Goal: Transaction & Acquisition: Purchase product/service

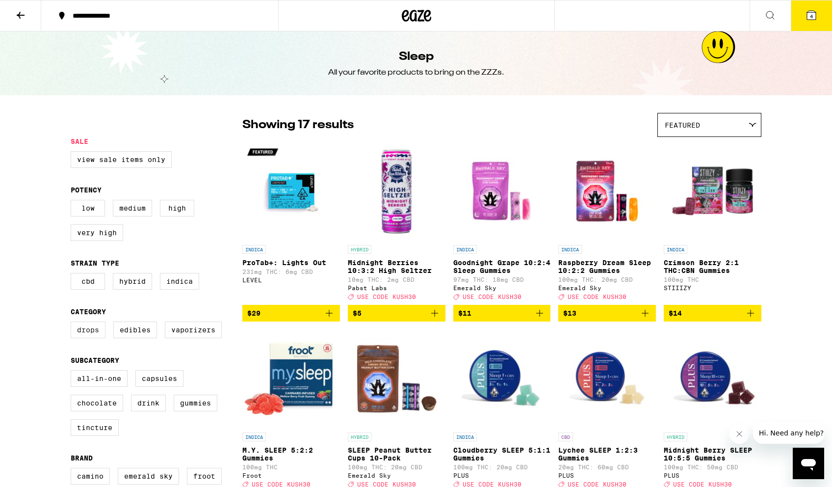
click at [94, 338] on label "Drops" at bounding box center [88, 329] width 35 height 17
click at [73, 323] on input "Drops" at bounding box center [73, 323] width 0 height 0
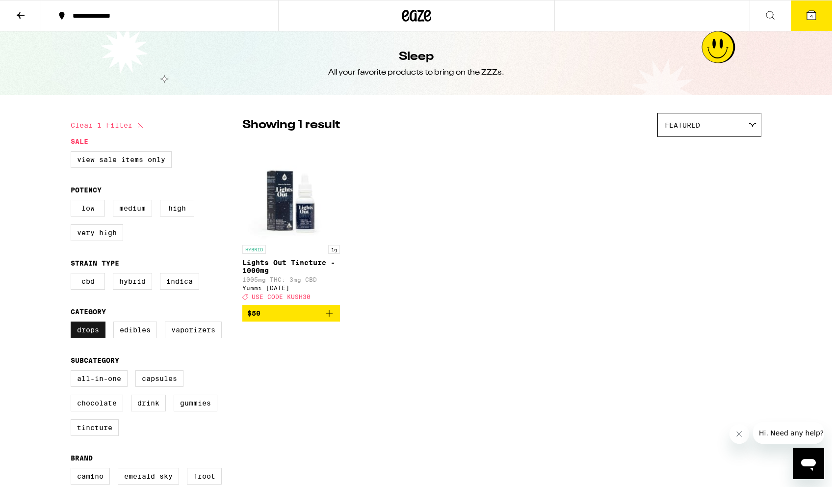
click at [94, 338] on label "Drops" at bounding box center [88, 329] width 35 height 17
click at [73, 323] on input "Drops" at bounding box center [73, 323] width 0 height 0
checkbox input "false"
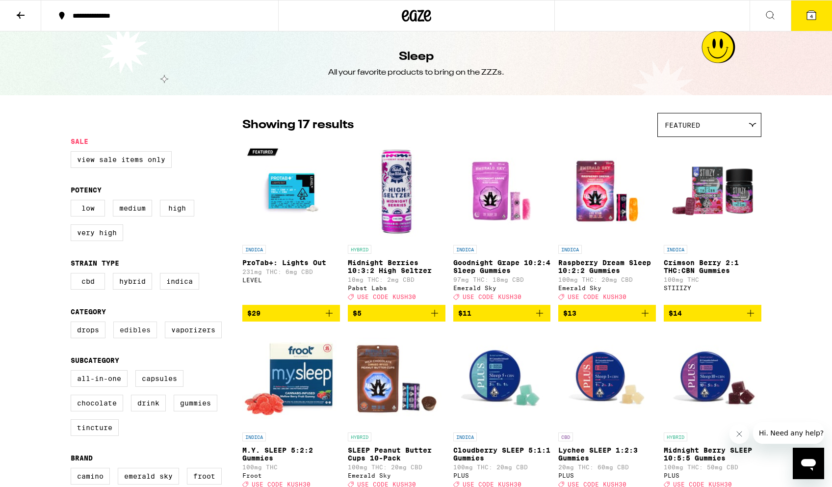
click at [133, 338] on label "Edibles" at bounding box center [135, 329] width 44 height 17
click at [73, 323] on input "Edibles" at bounding box center [73, 323] width 0 height 0
checkbox input "true"
